Goal: Transaction & Acquisition: Purchase product/service

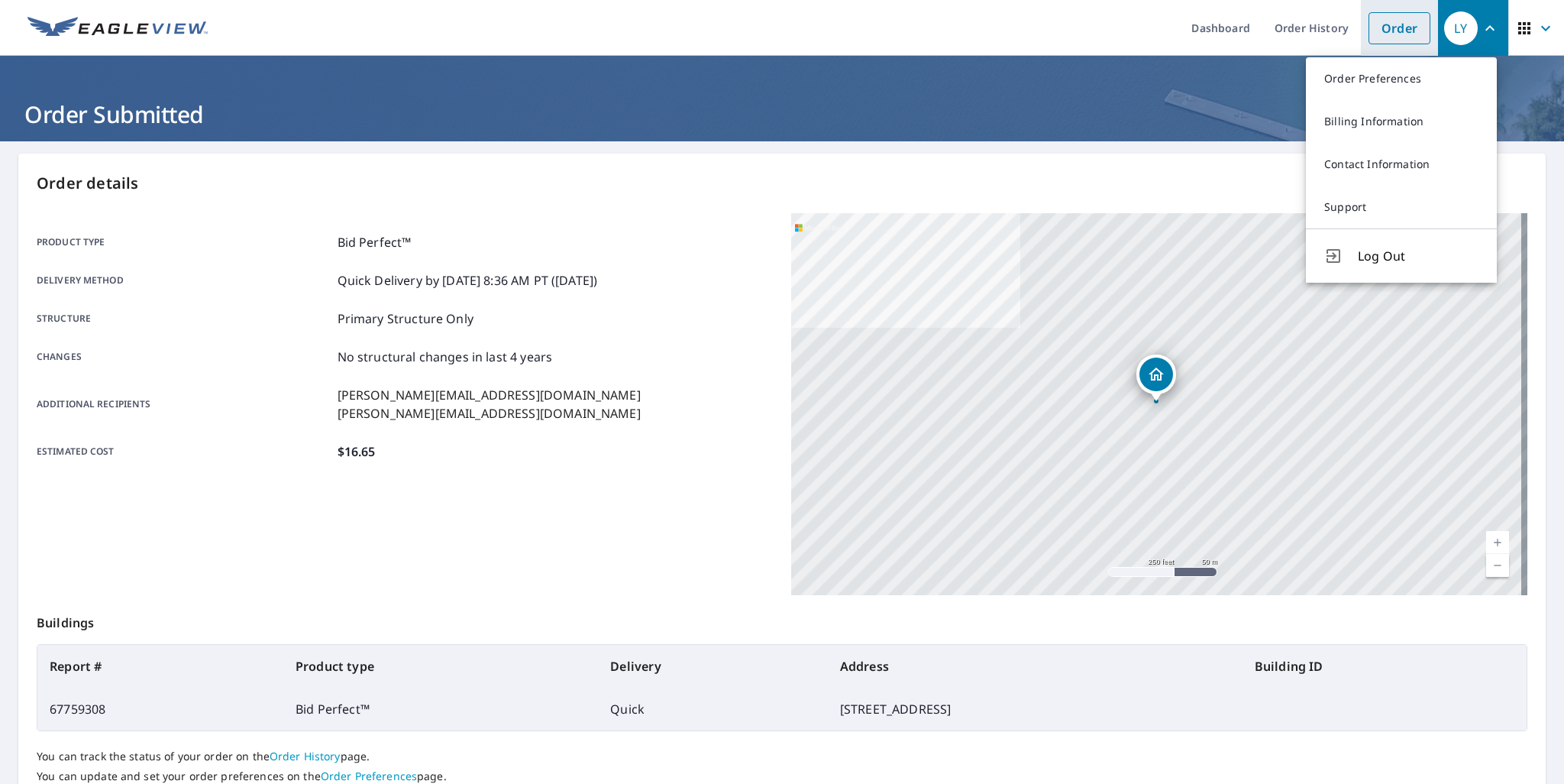
click at [1377, 35] on link "Order" at bounding box center [1400, 28] width 62 height 32
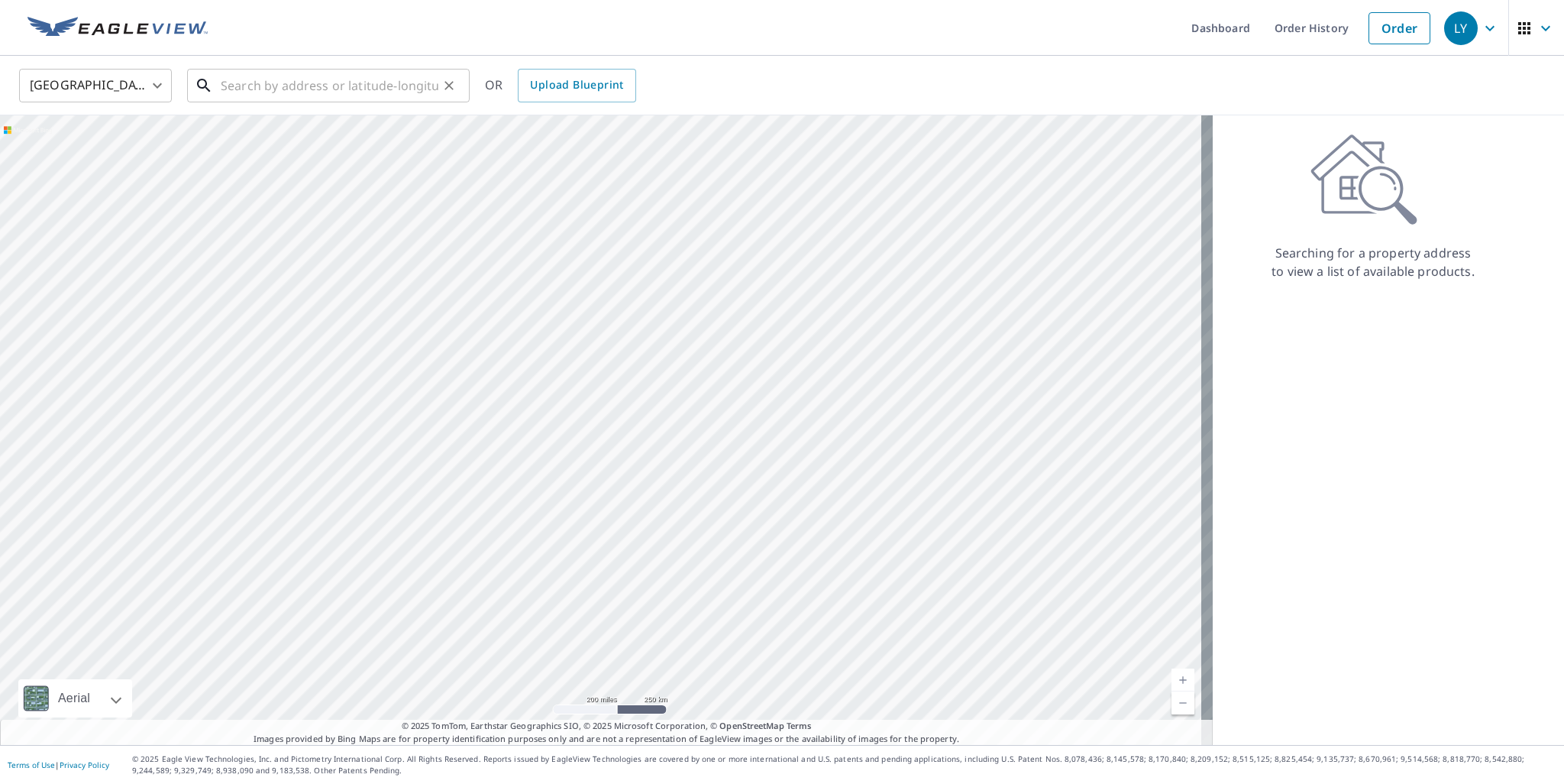
click at [346, 90] on input "text" at bounding box center [329, 85] width 217 height 42
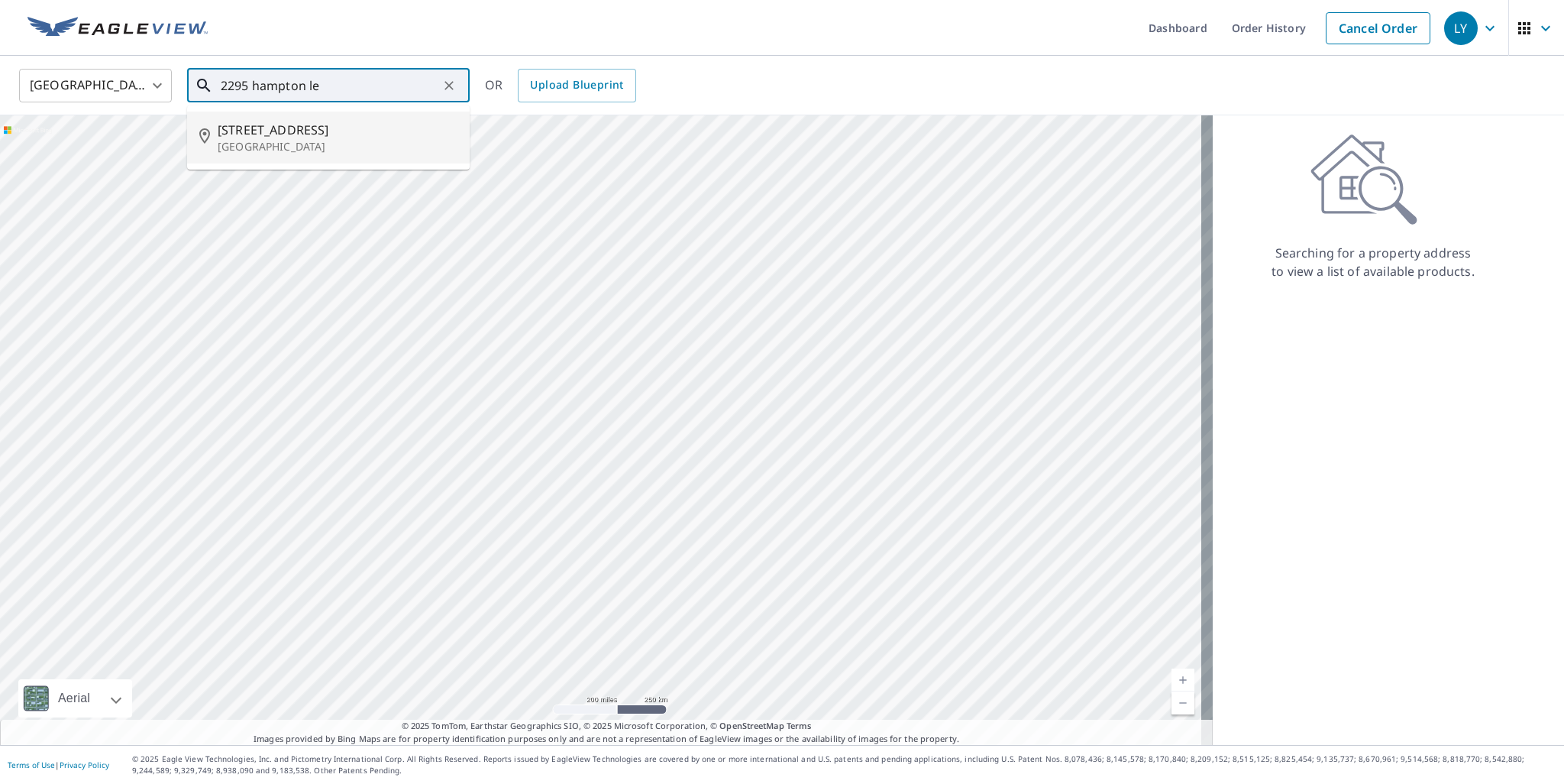
click at [352, 127] on span "[STREET_ADDRESS]" at bounding box center [337, 130] width 240 height 18
type input "[STREET_ADDRESS][PERSON_NAME]"
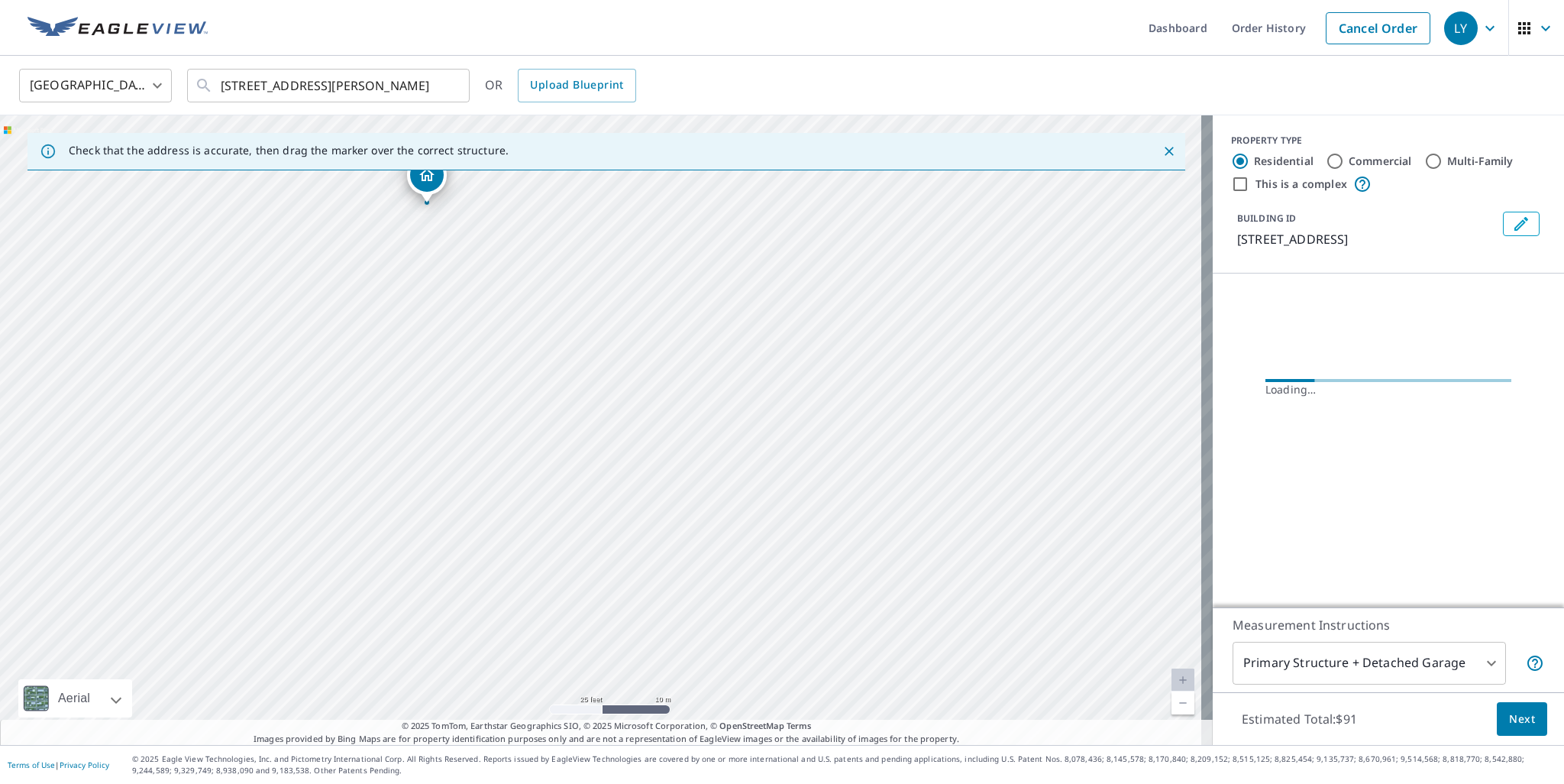
drag, startPoint x: 655, startPoint y: 472, endPoint x: 739, endPoint y: 590, distance: 144.8
click at [733, 583] on div "[STREET_ADDRESS][PERSON_NAME]" at bounding box center [607, 429] width 1213 height 629
click at [667, 526] on div "[STREET_ADDRESS][PERSON_NAME]" at bounding box center [607, 429] width 1213 height 629
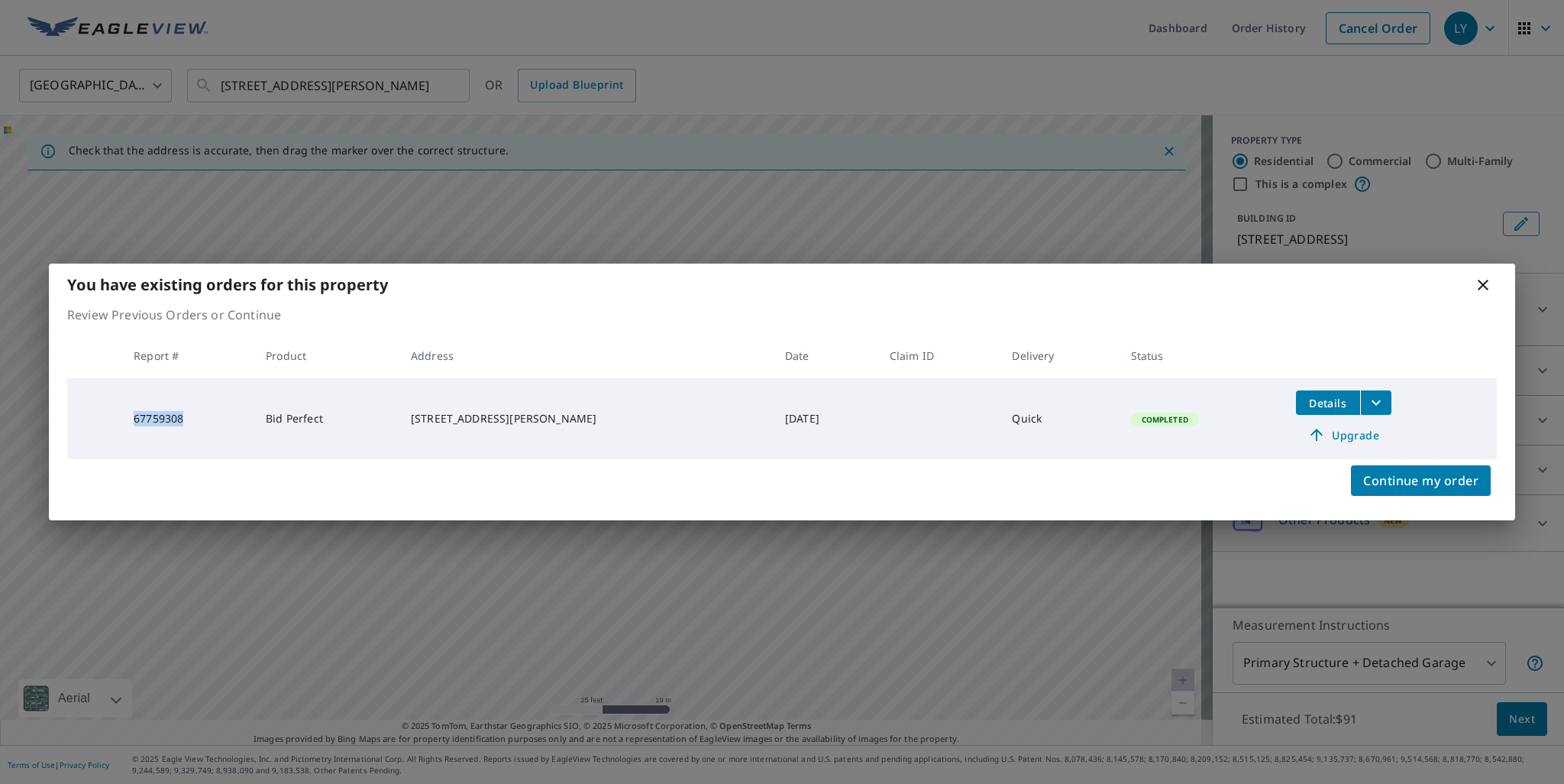
drag, startPoint x: 185, startPoint y: 417, endPoint x: 124, endPoint y: 417, distance: 61.0
click at [124, 417] on td "67759308" at bounding box center [187, 418] width 132 height 81
copy td "67759308"
